Goal: Information Seeking & Learning: Compare options

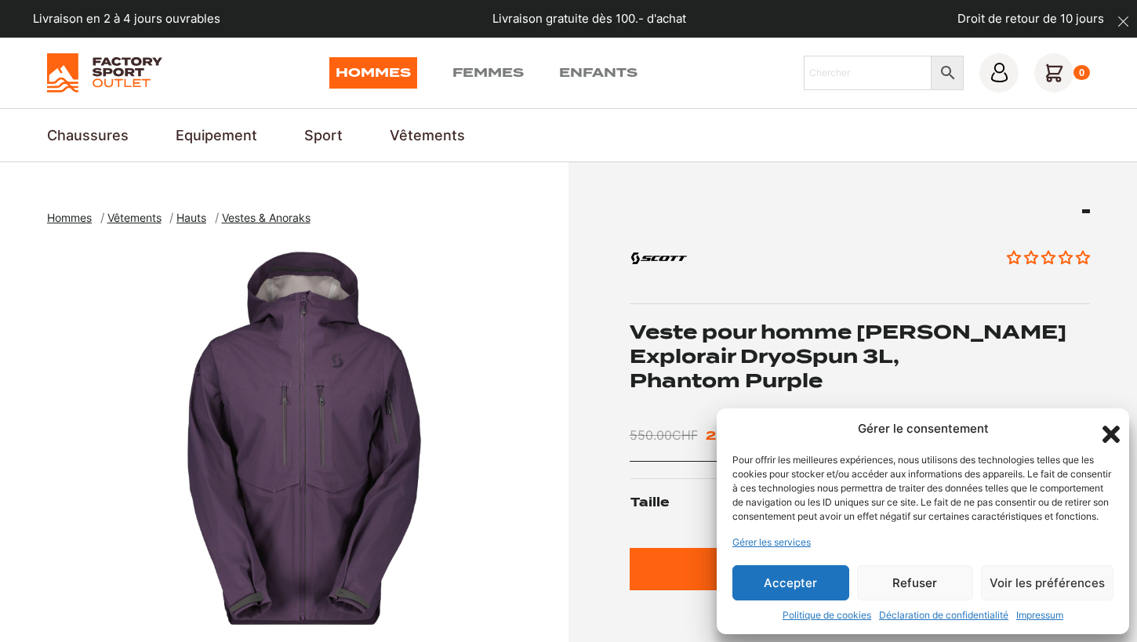
click at [1111, 421] on icon "Fermer la boîte de dialogue" at bounding box center [1111, 434] width 27 height 27
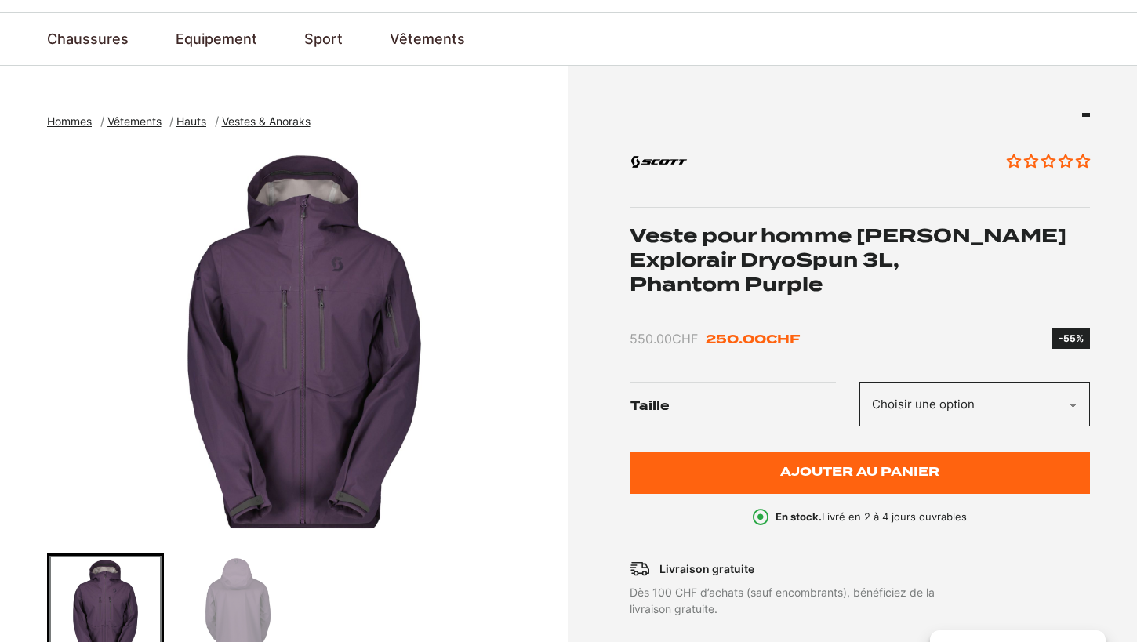
scroll to position [152, 0]
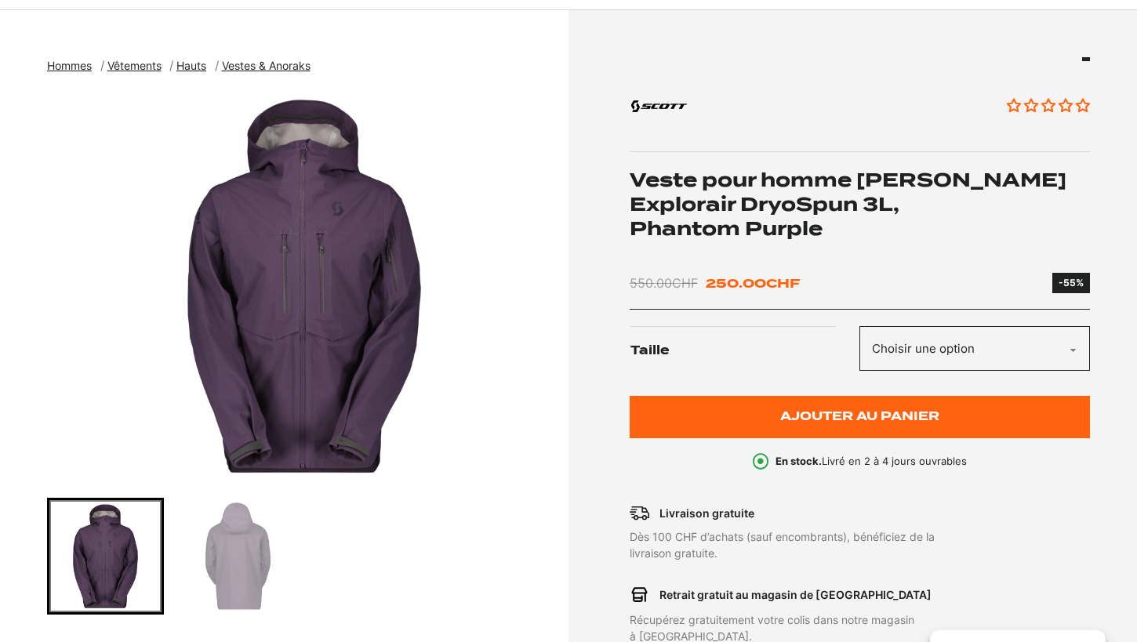
select select "L"
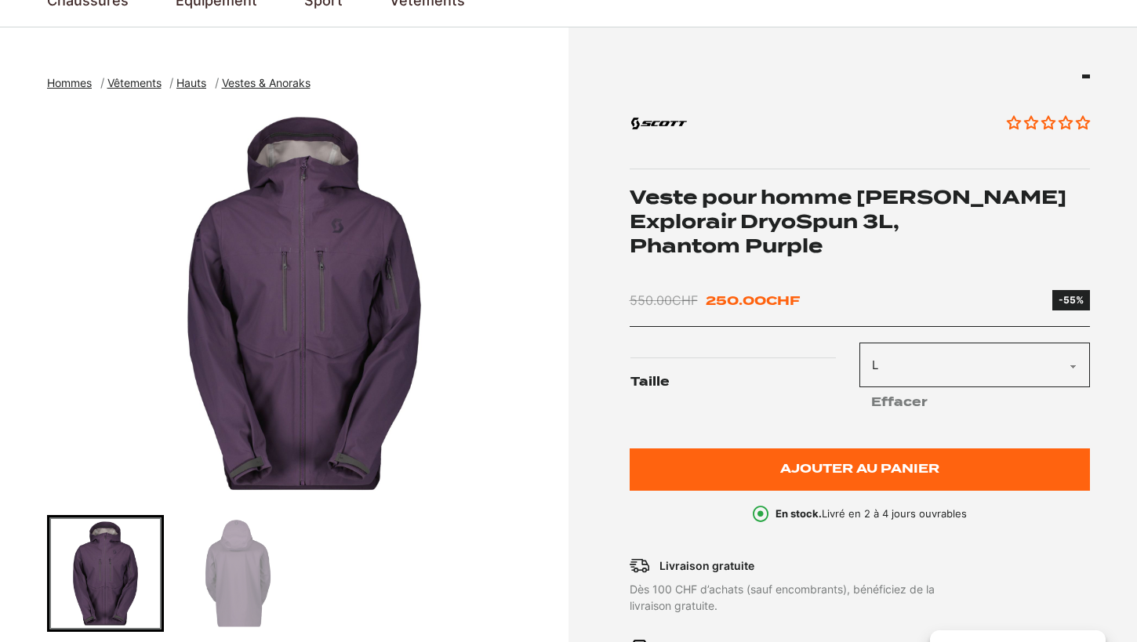
scroll to position [147, 0]
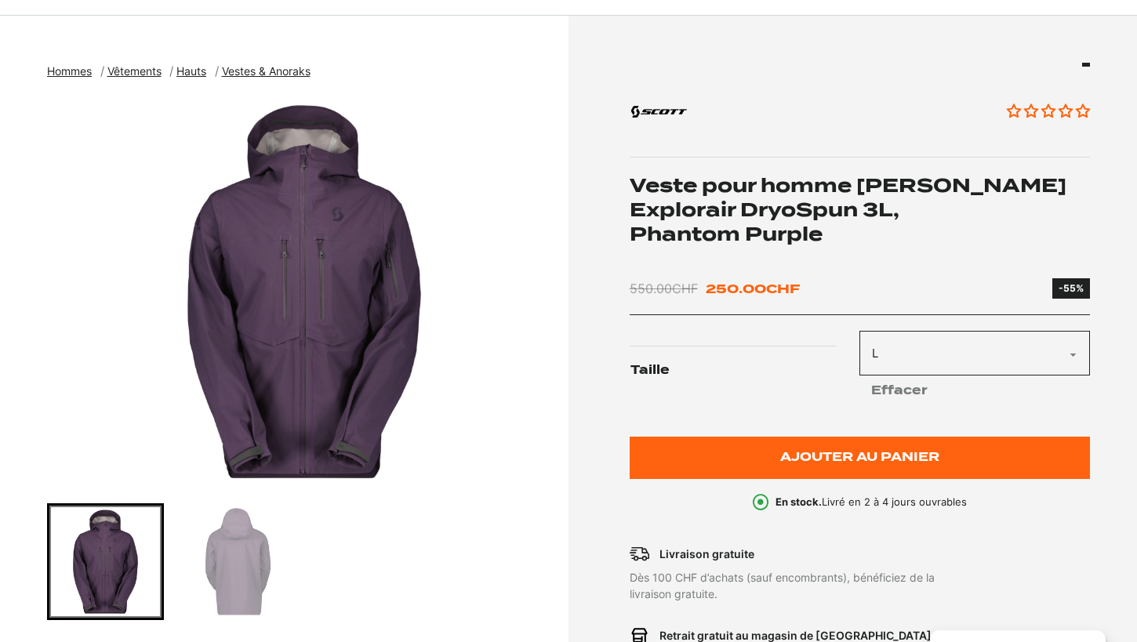
click at [231, 565] on img "Go to slide 2" at bounding box center [238, 562] width 112 height 112
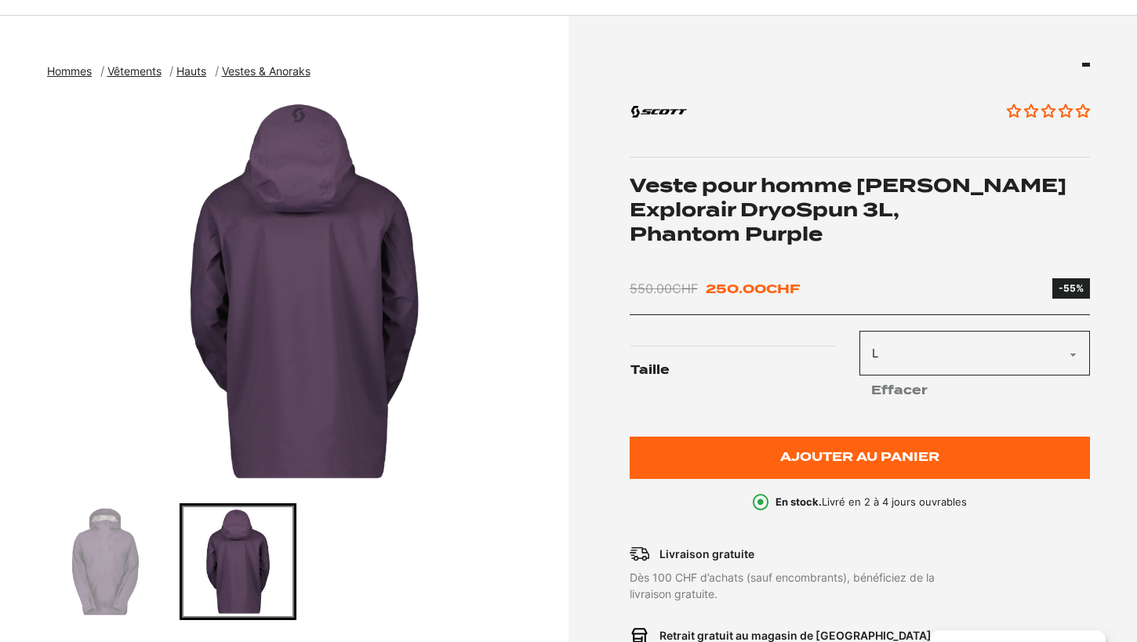
click at [141, 569] on img "Go to slide 1" at bounding box center [105, 562] width 112 height 112
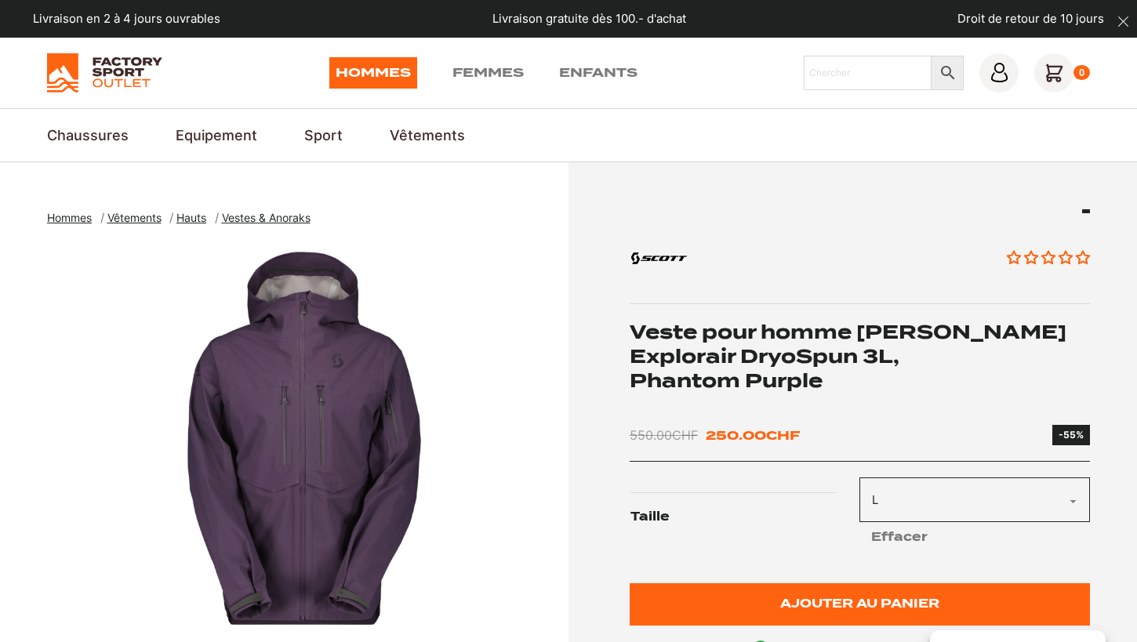
scroll to position [0, 0]
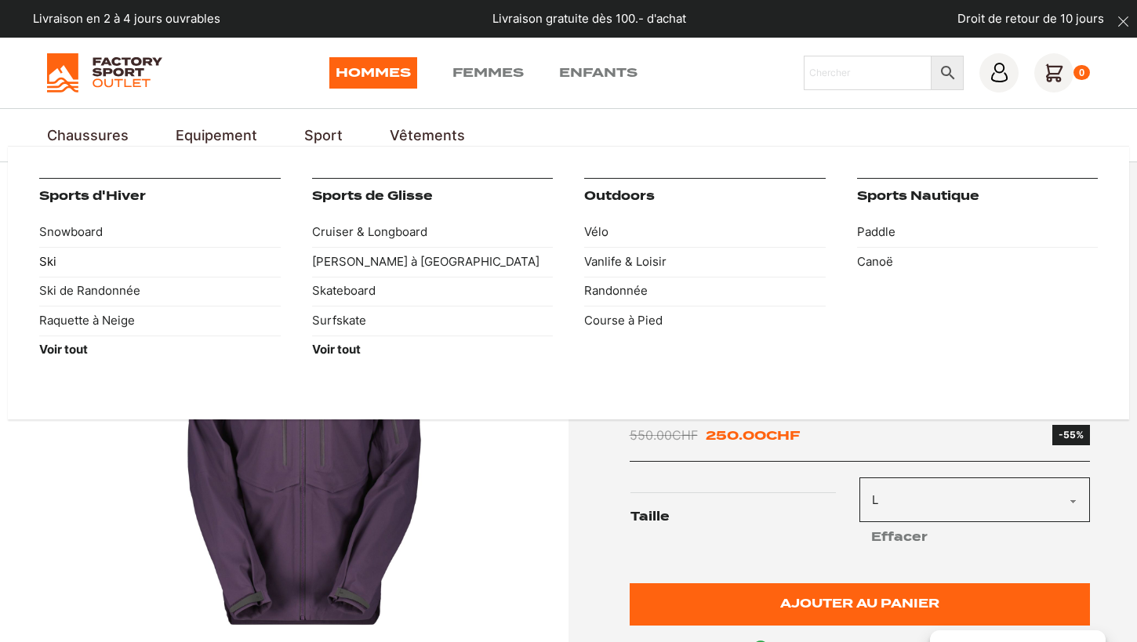
click at [51, 255] on link "Ski" at bounding box center [160, 262] width 242 height 30
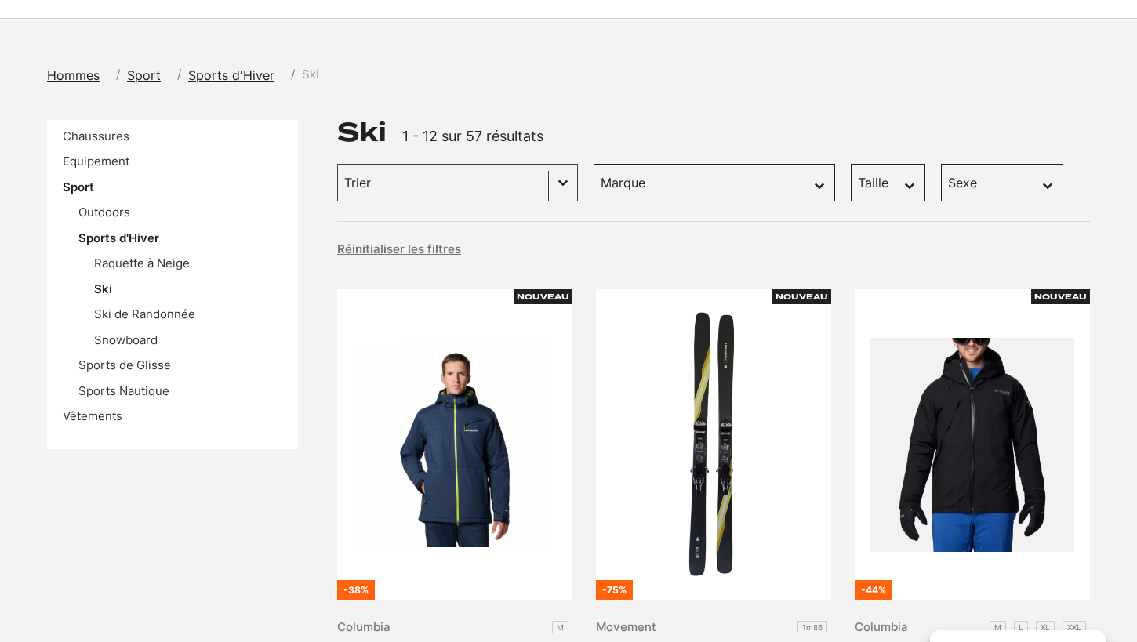
scroll to position [150, 0]
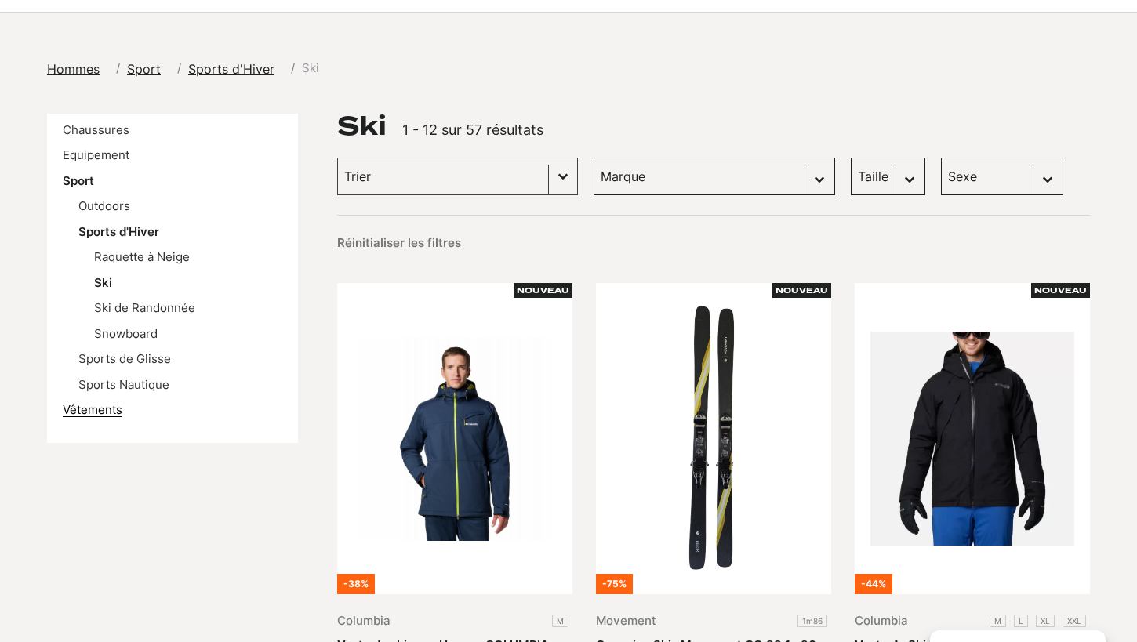
click at [90, 406] on link "Vêtements" at bounding box center [93, 409] width 60 height 15
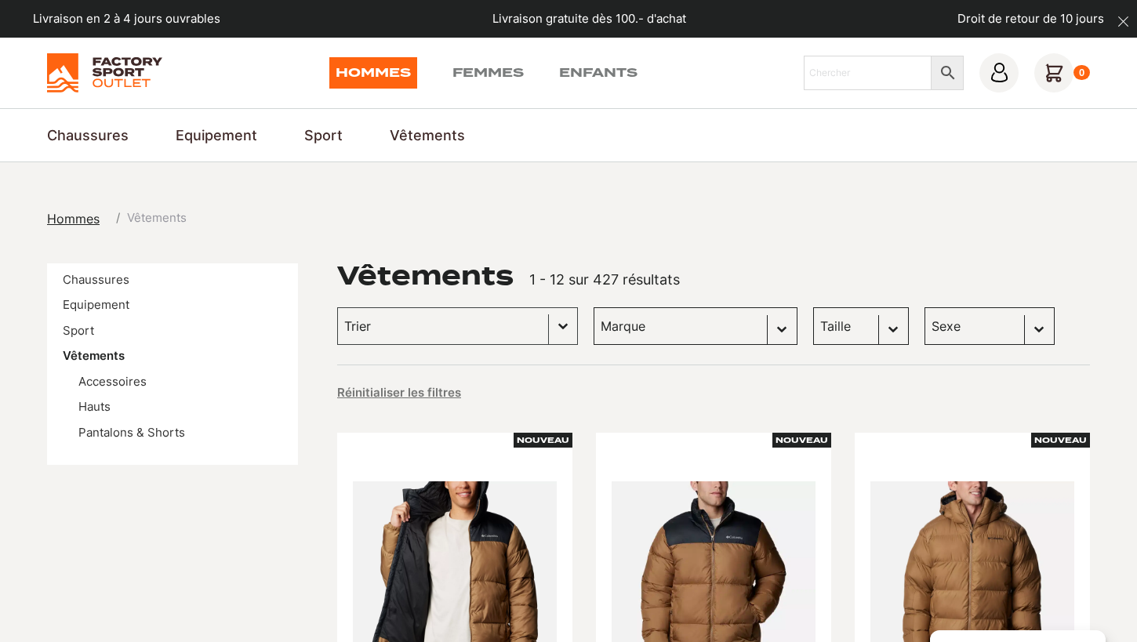
select select "scott"
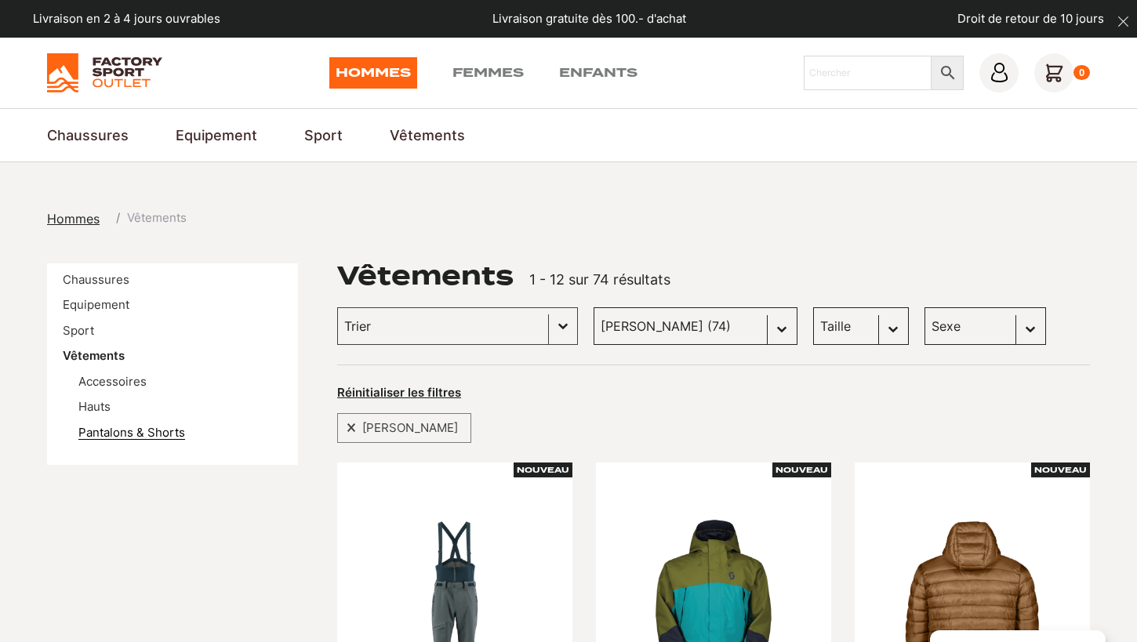
click at [132, 429] on link "Pantalons & Shorts" at bounding box center [131, 432] width 107 height 15
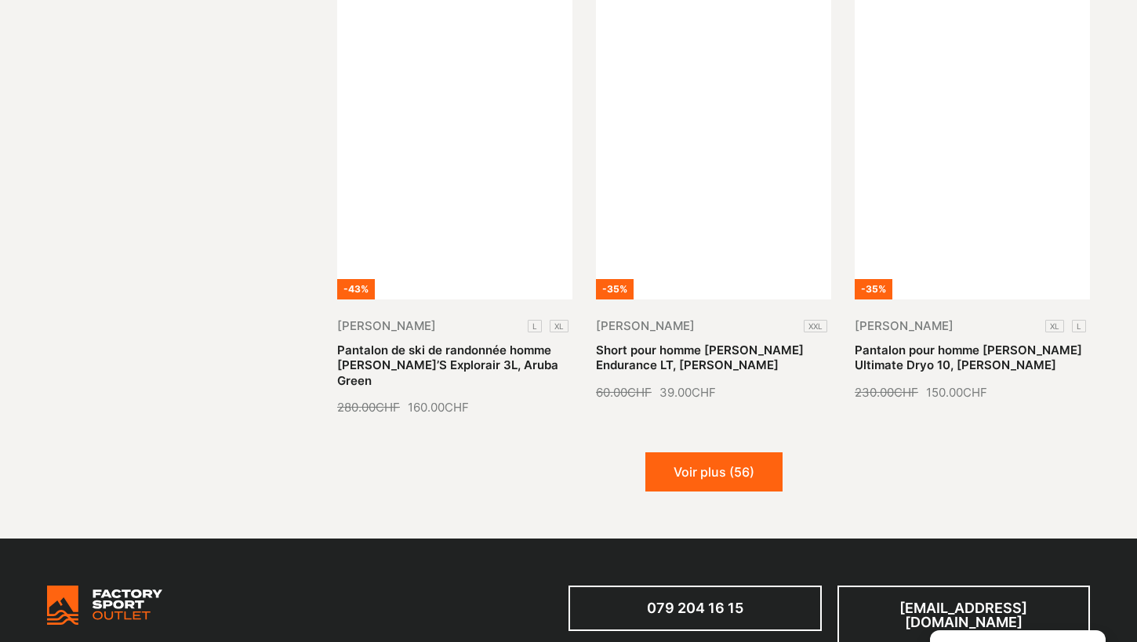
scroll to position [1792, 0]
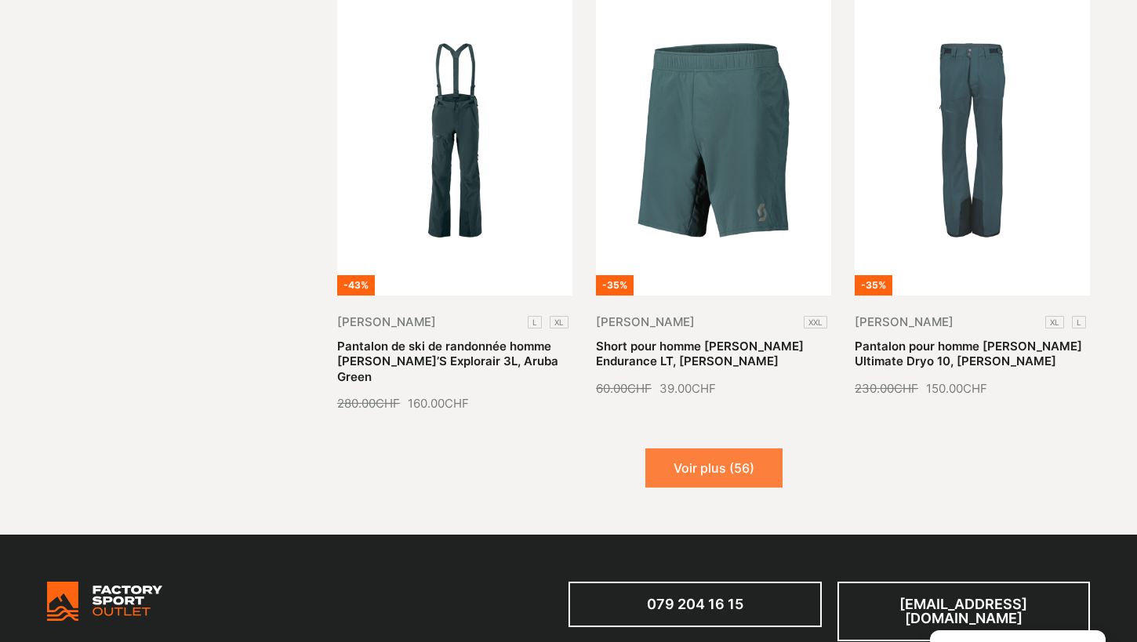
click at [686, 452] on button "Voir plus (56)" at bounding box center [714, 468] width 137 height 39
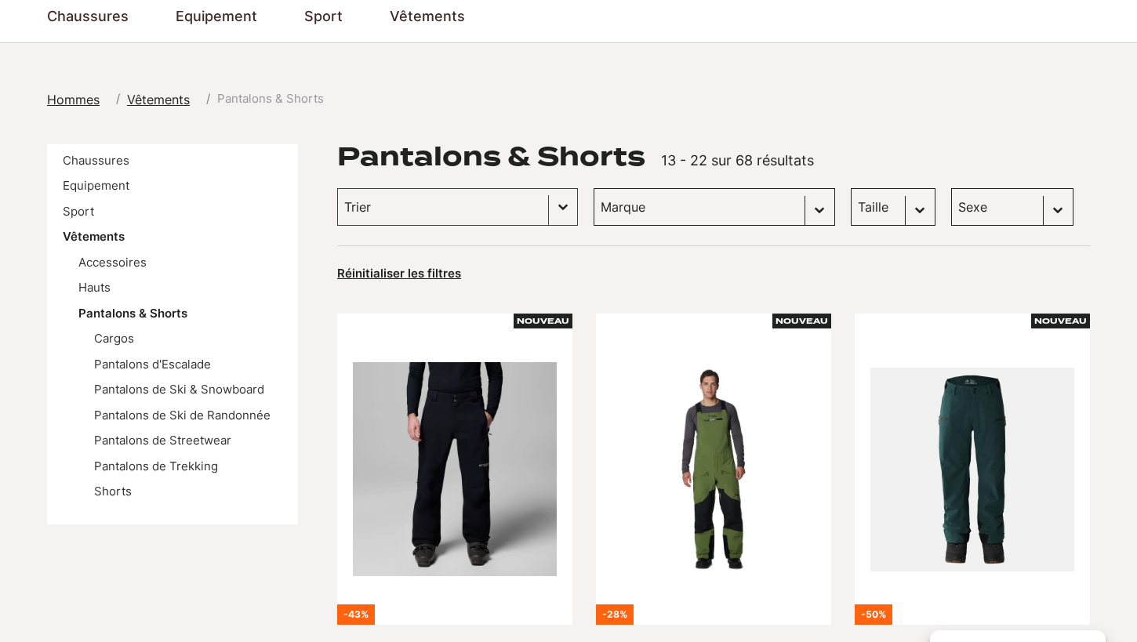
scroll to position [126, 0]
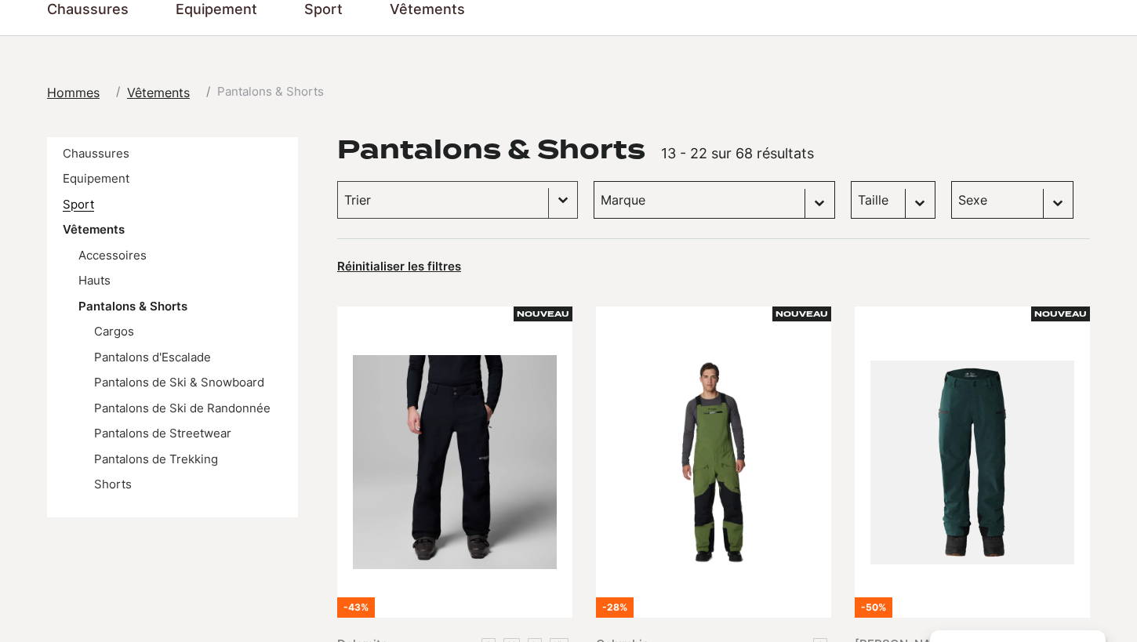
click at [75, 207] on link "Sport" at bounding box center [78, 204] width 31 height 15
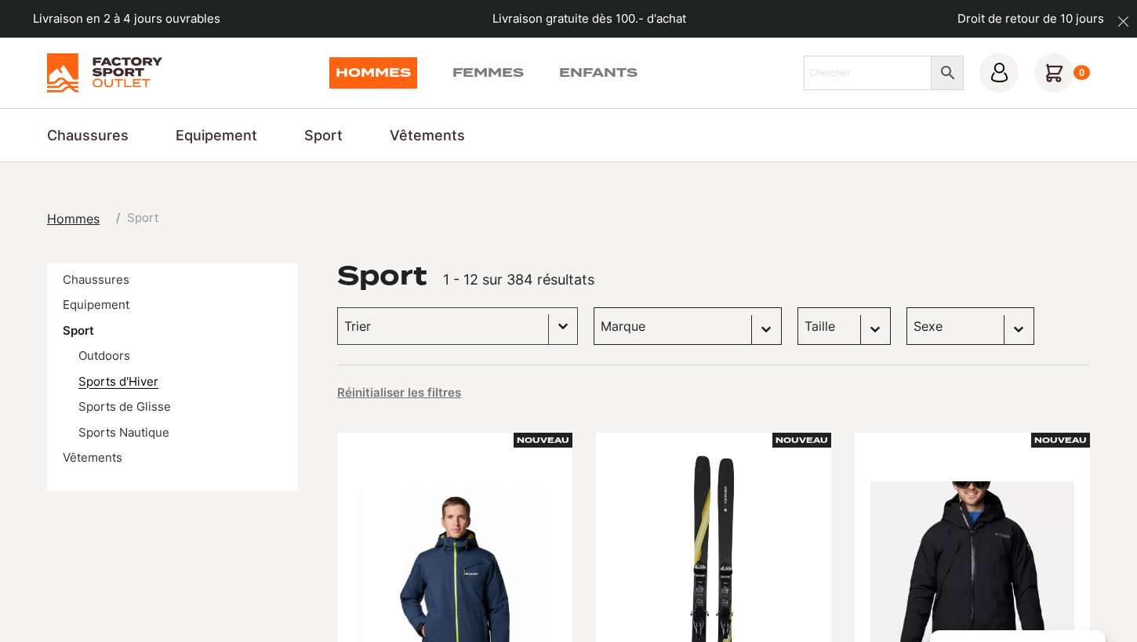
click at [115, 377] on link "Sports d'Hiver" at bounding box center [118, 381] width 80 height 15
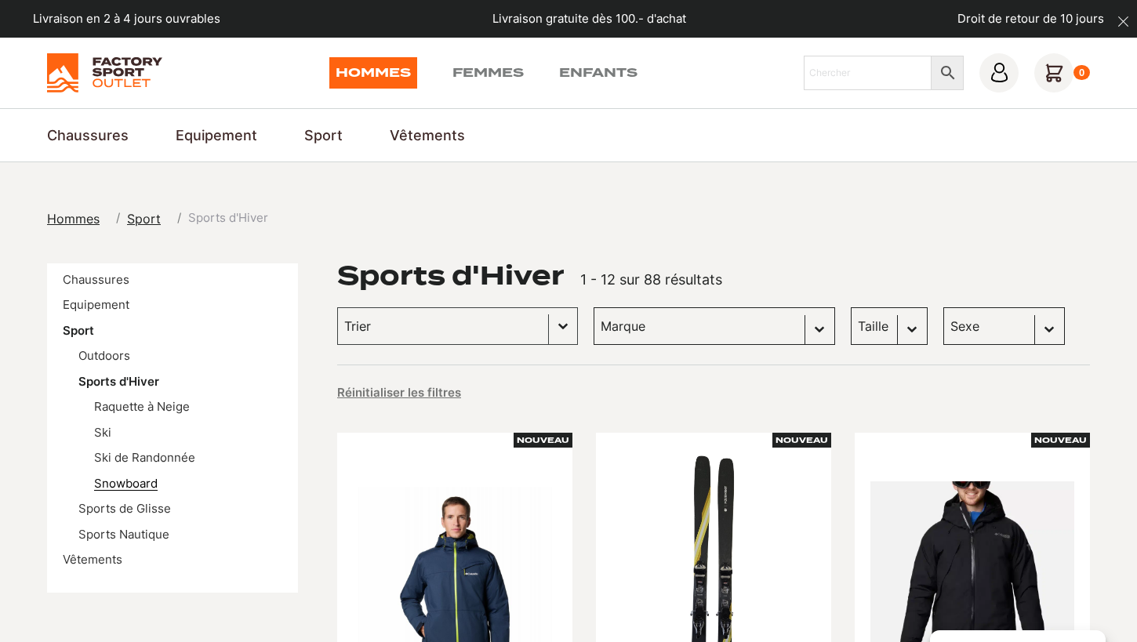
click at [111, 486] on link "Snowboard" at bounding box center [126, 483] width 64 height 15
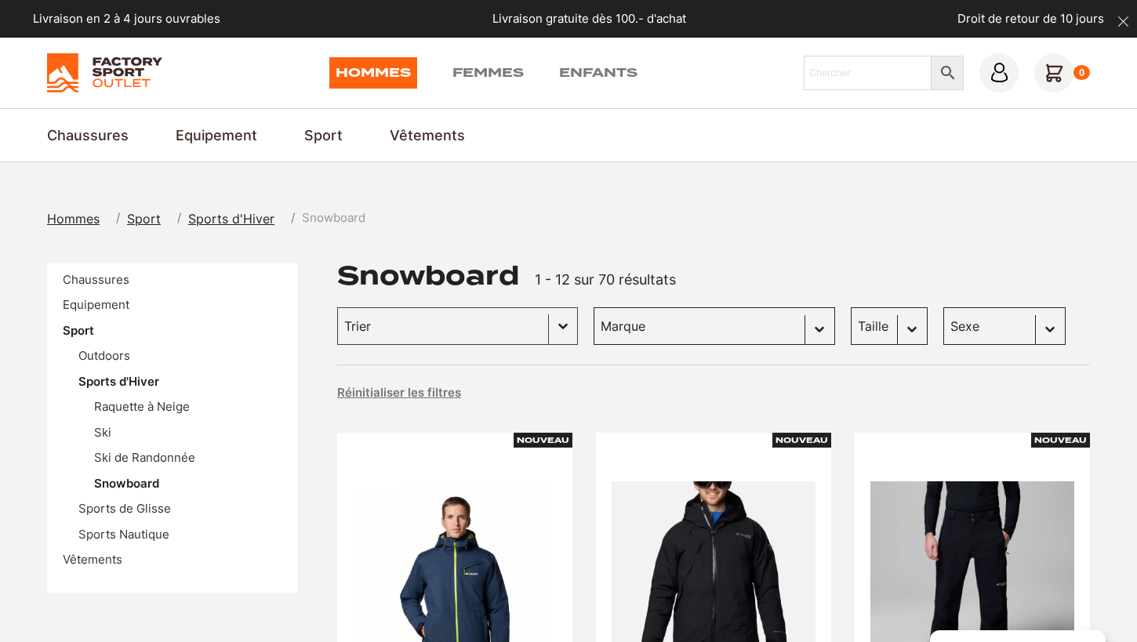
select select "[PERSON_NAME]"
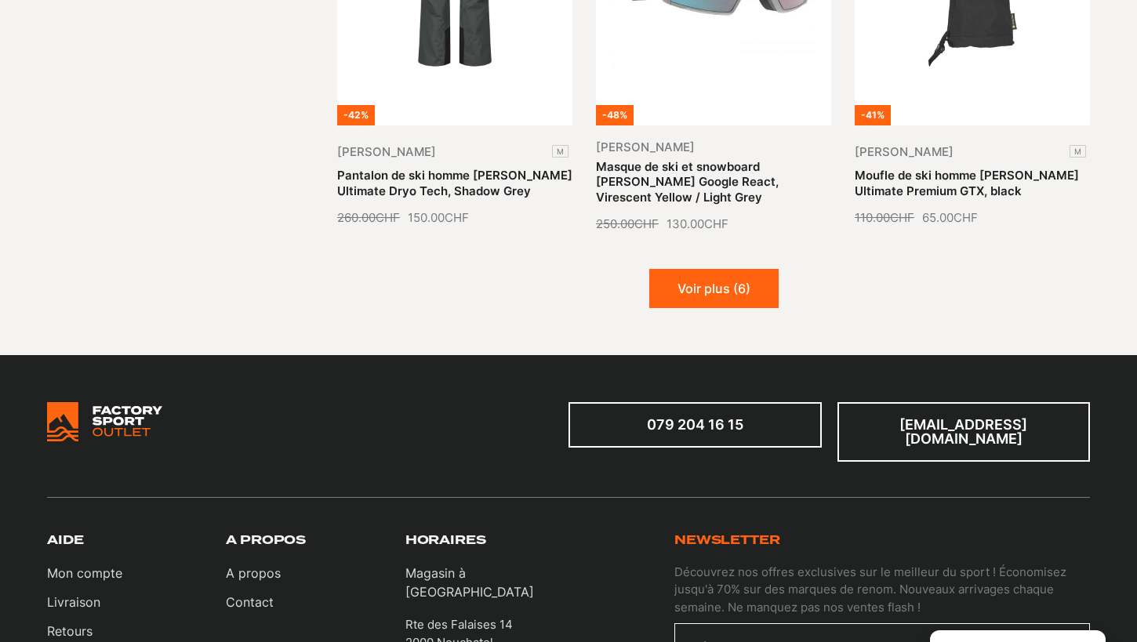
scroll to position [1980, 0]
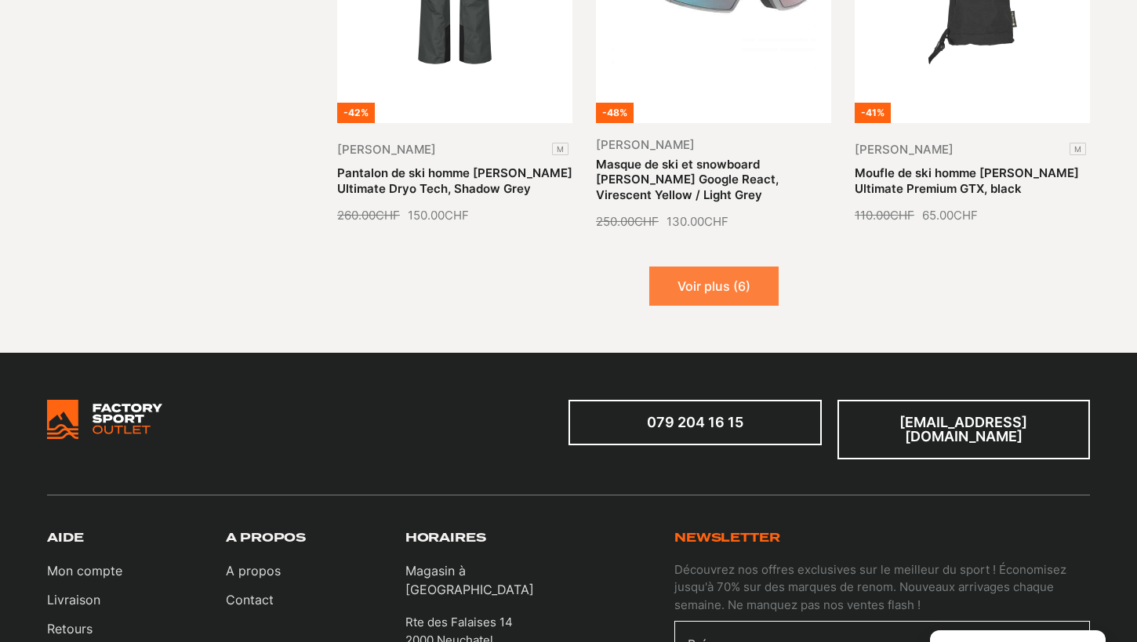
click at [694, 276] on button "Voir plus (6)" at bounding box center [713, 286] width 129 height 39
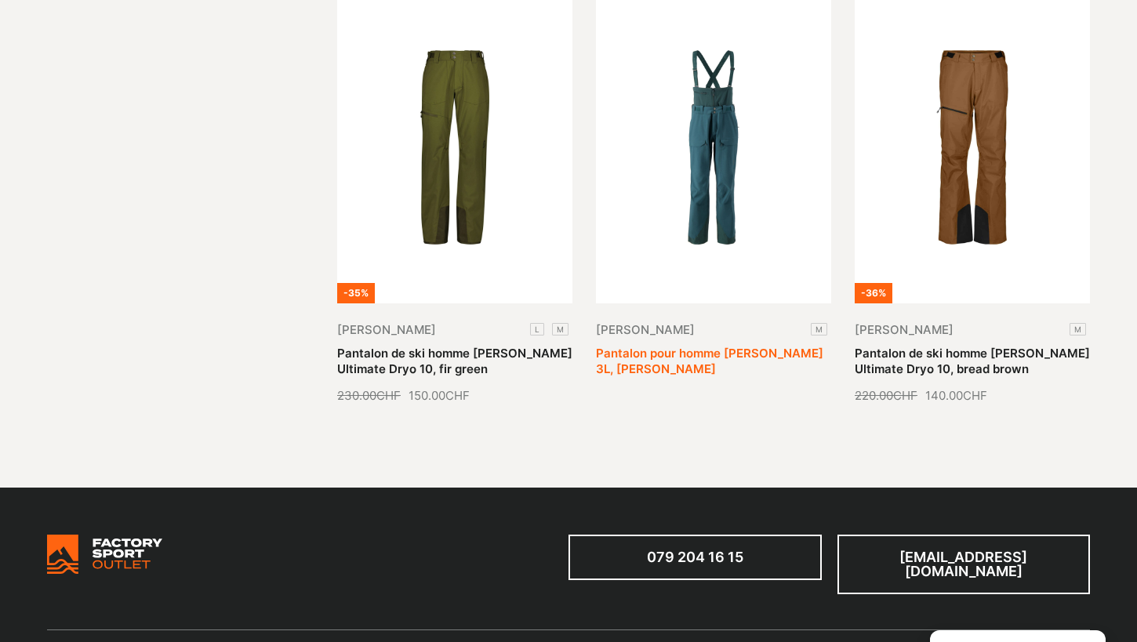
scroll to position [2680, 0]
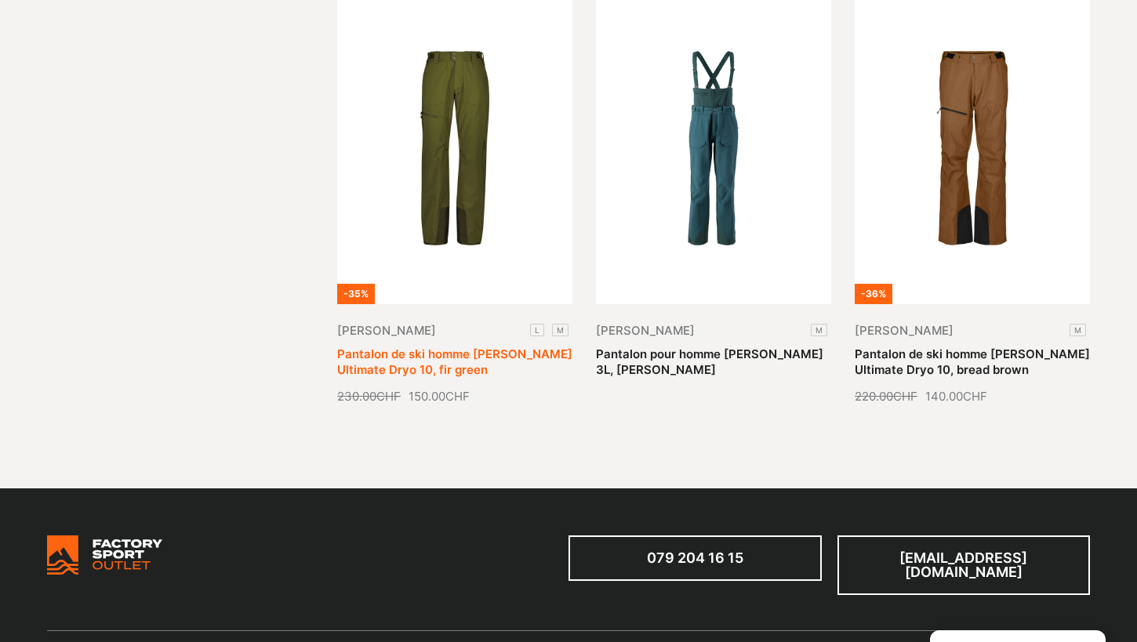
click at [491, 347] on link "Pantalon de ski homme [PERSON_NAME] Ultimate Dryo 10, fir green" at bounding box center [454, 362] width 235 height 31
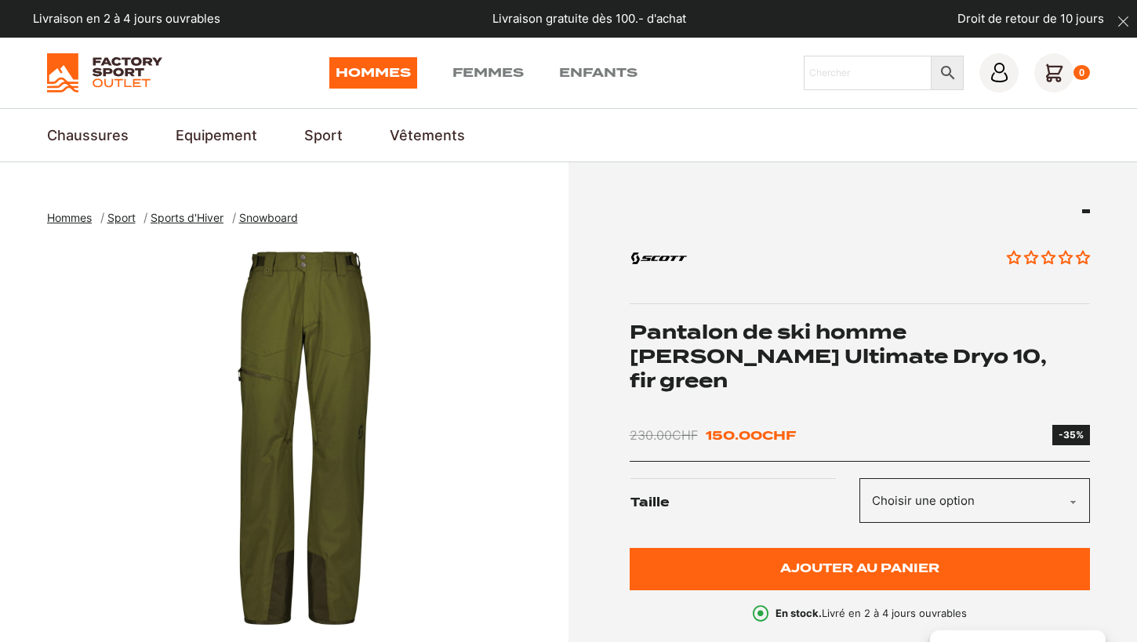
scroll to position [5, 0]
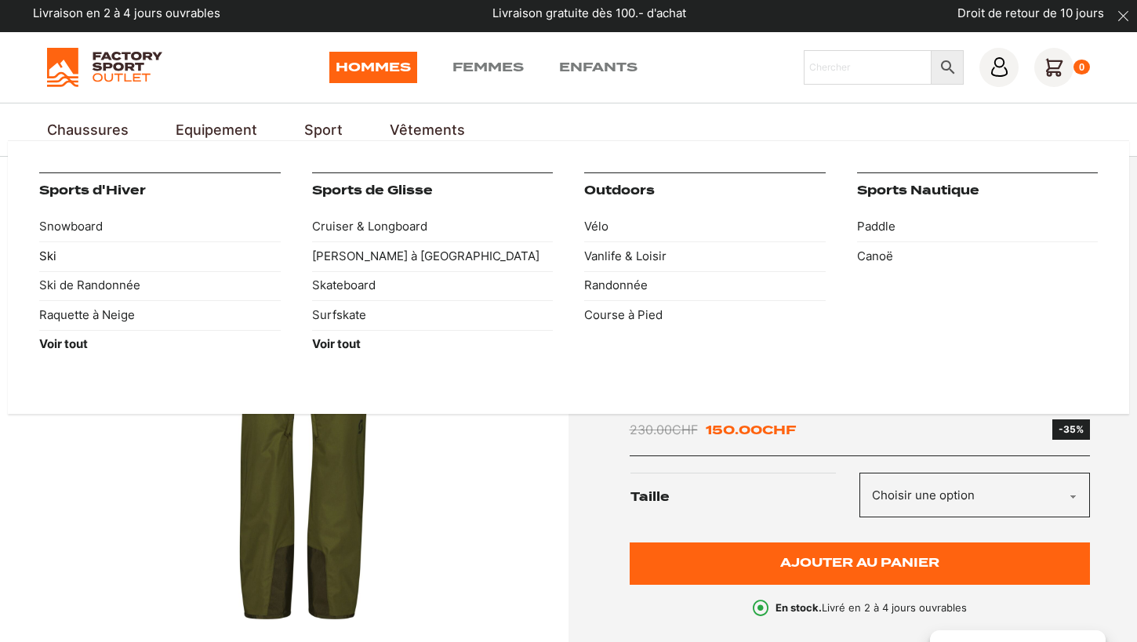
click at [48, 263] on link "Ski" at bounding box center [160, 257] width 242 height 30
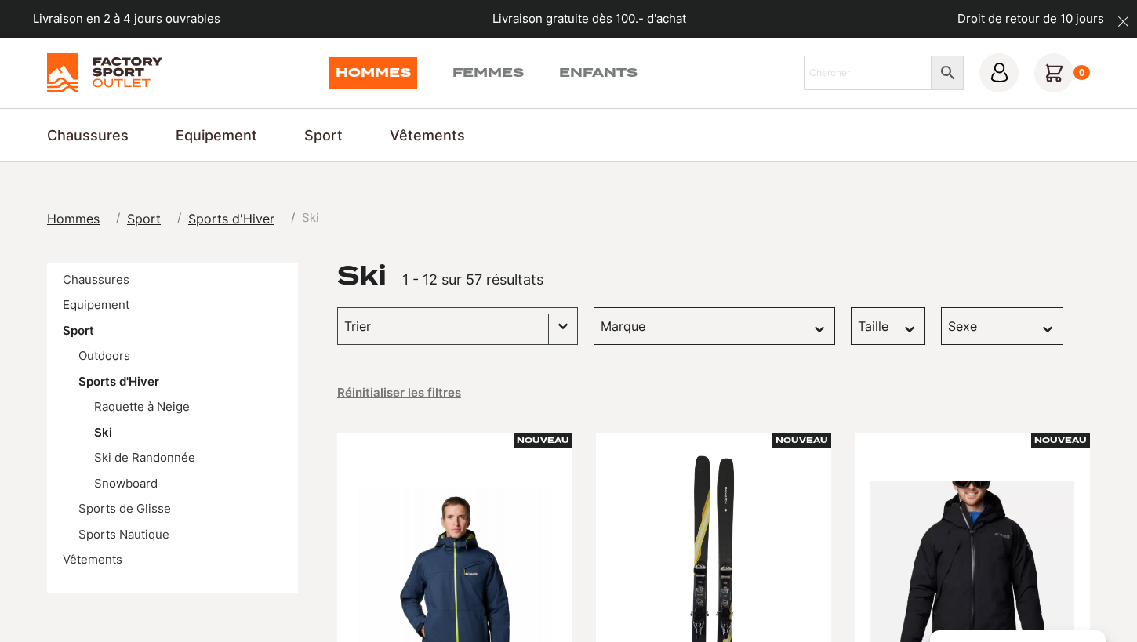
click at [566, 328] on div "Trier Trier le contenu Trier Plus récents Plus anciens Prix croissants Prix déc…" at bounding box center [713, 326] width 753 height 38
select select "[PERSON_NAME]"
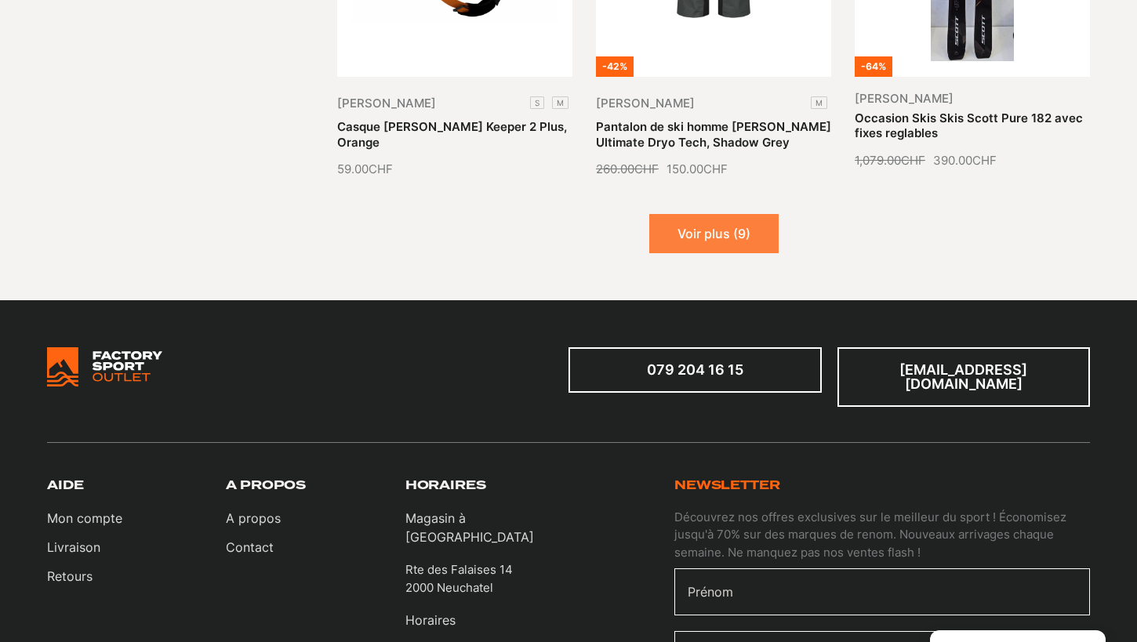
scroll to position [2010, 0]
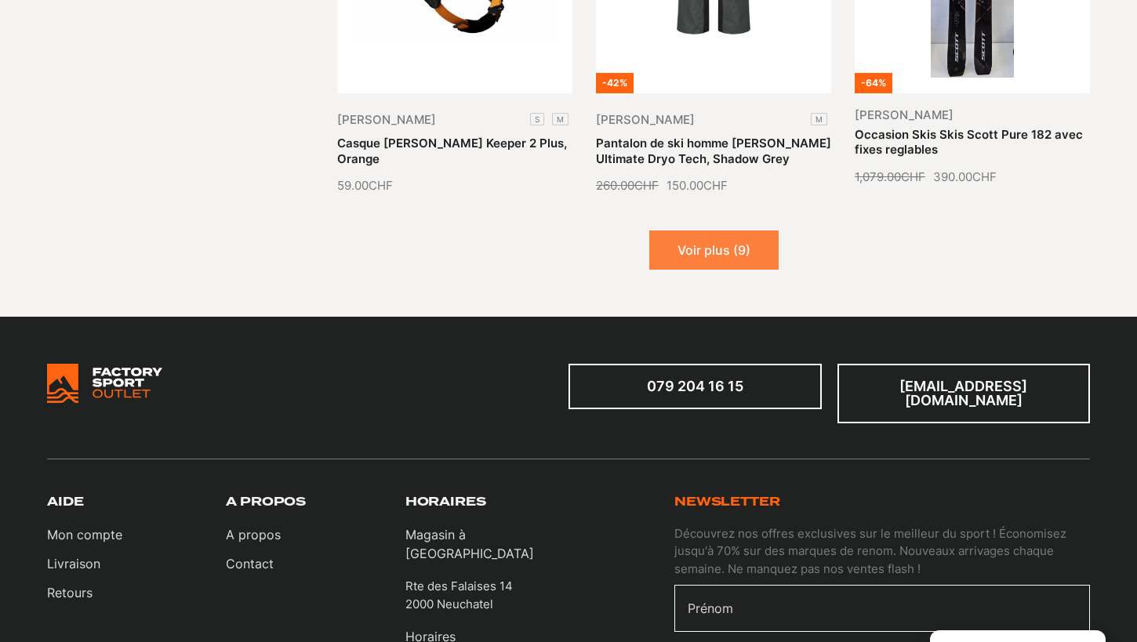
click at [689, 231] on button "Voir plus (9)" at bounding box center [713, 250] width 129 height 39
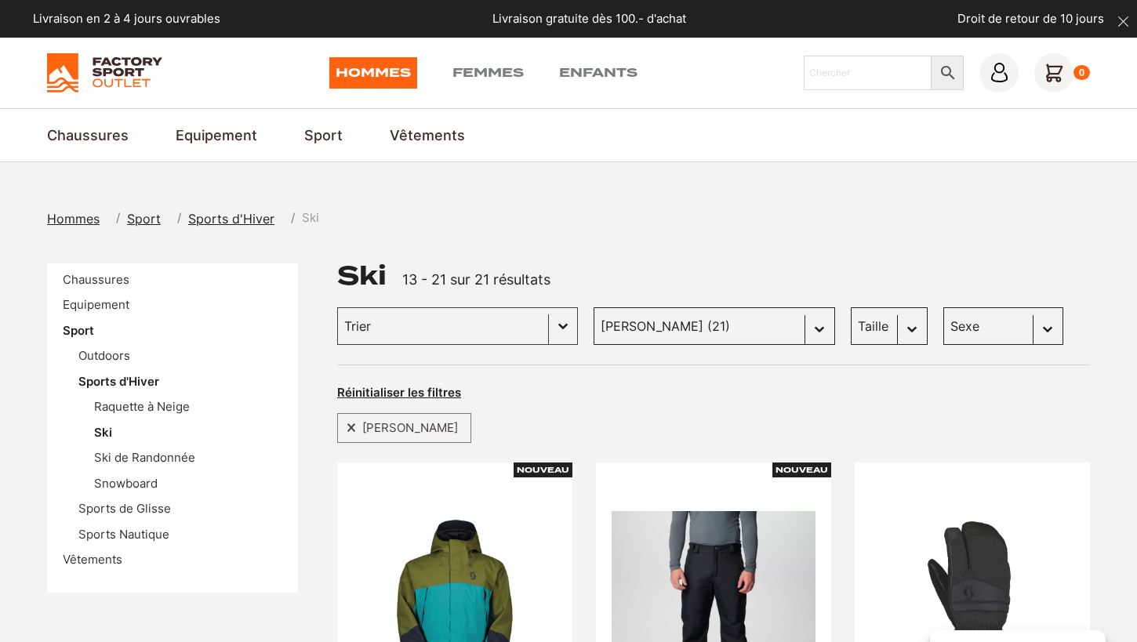
scroll to position [0, 0]
